Goal: Information Seeking & Learning: Learn about a topic

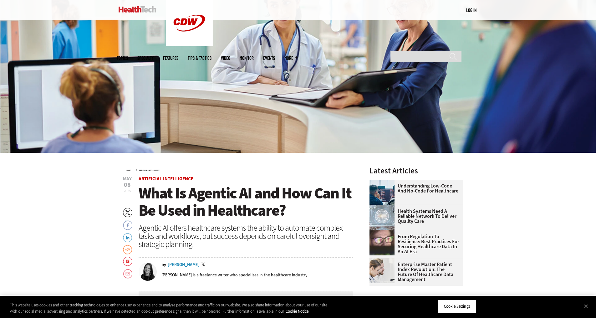
scroll to position [125, 0]
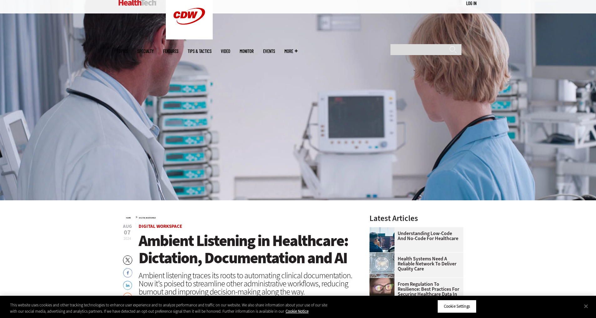
scroll to position [94, 0]
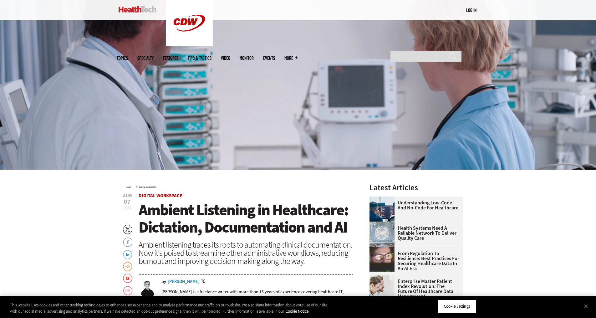
click at [369, 8] on div "MENU Log in Mobile menu Topics Artificial Intelligence Cloud Data Analytics Dat…" at bounding box center [298, 10] width 363 height 20
click at [425, 51] on input "Search" at bounding box center [426, 56] width 71 height 11
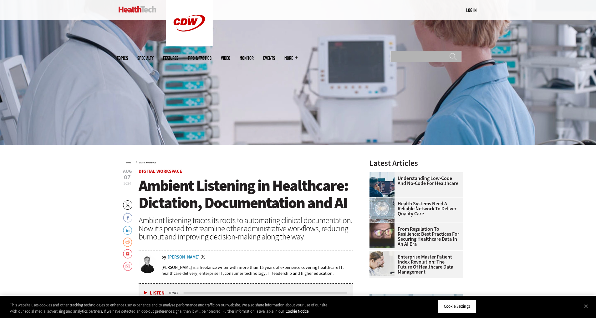
scroll to position [156, 0]
